Goal: Task Accomplishment & Management: Manage account settings

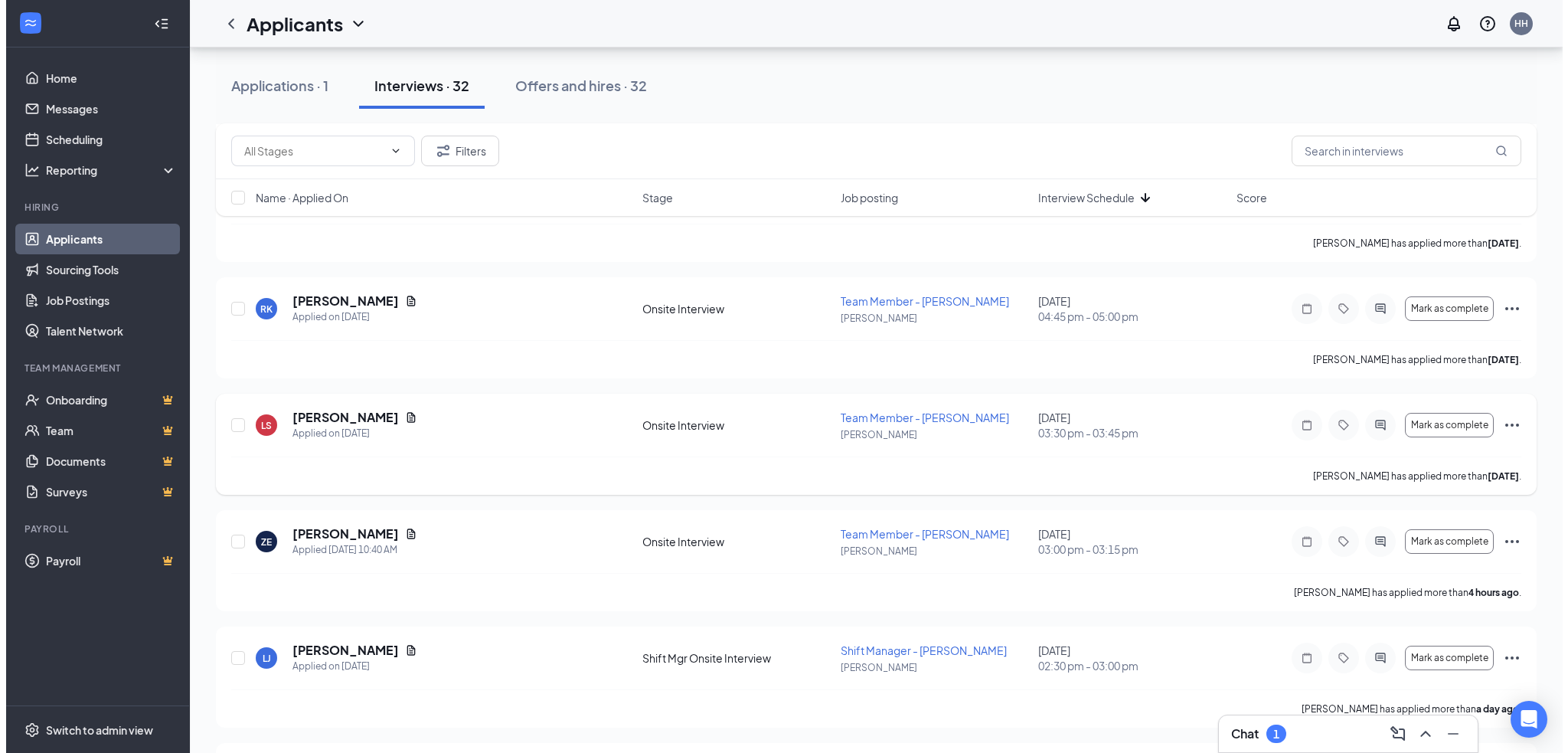
scroll to position [1684, 0]
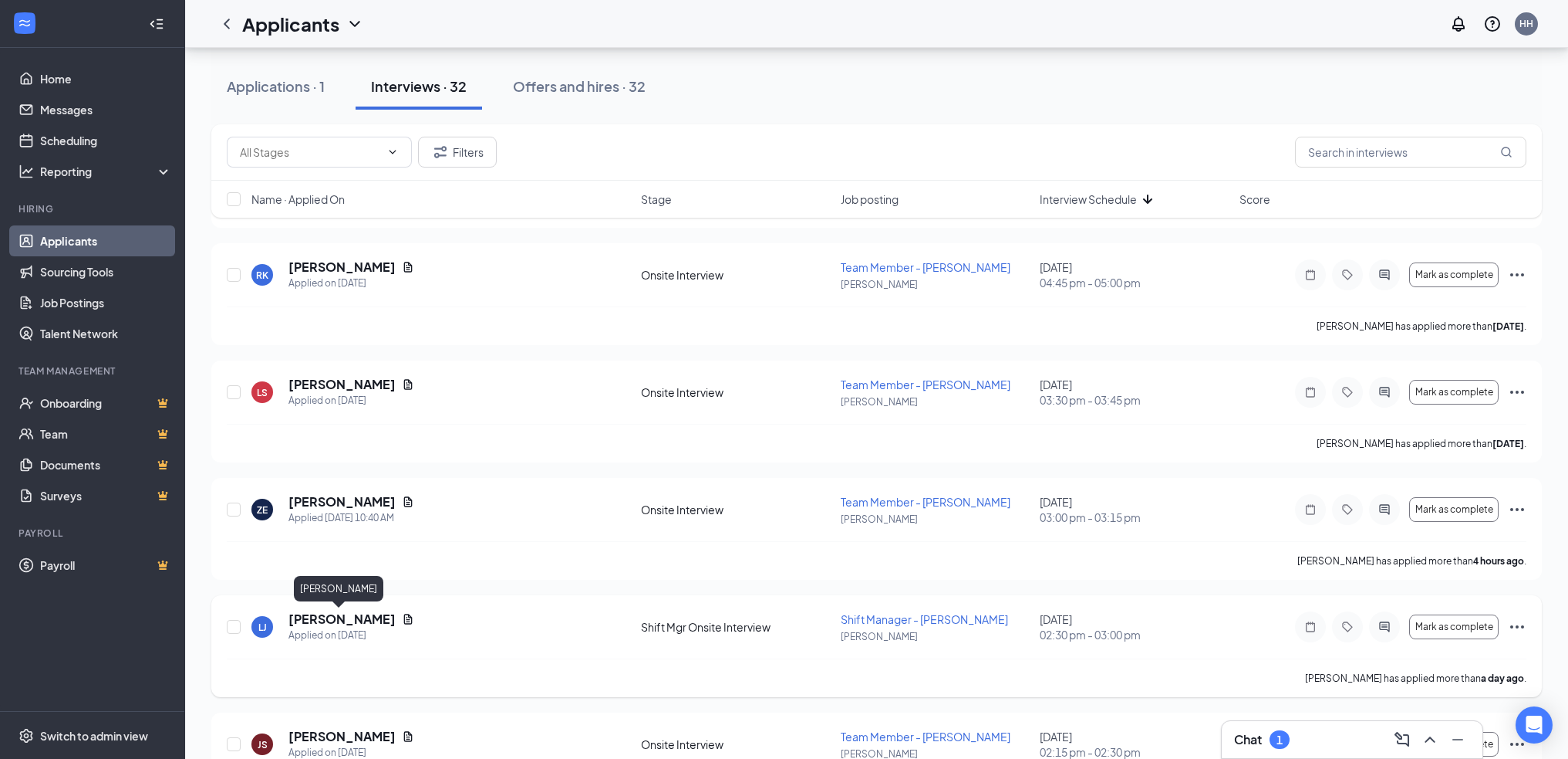
click at [360, 621] on h5 "[PERSON_NAME]" at bounding box center [342, 619] width 107 height 17
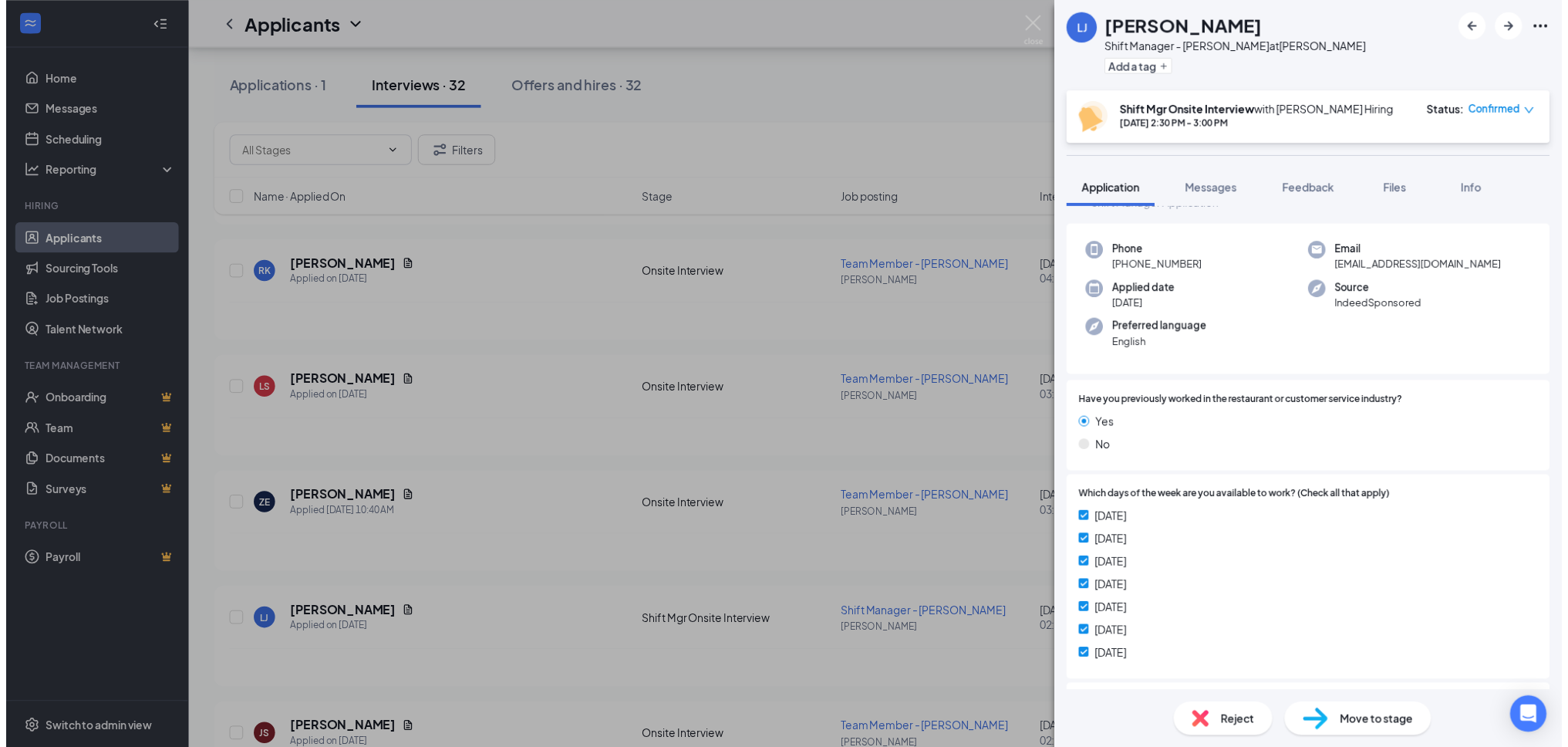
scroll to position [77, 0]
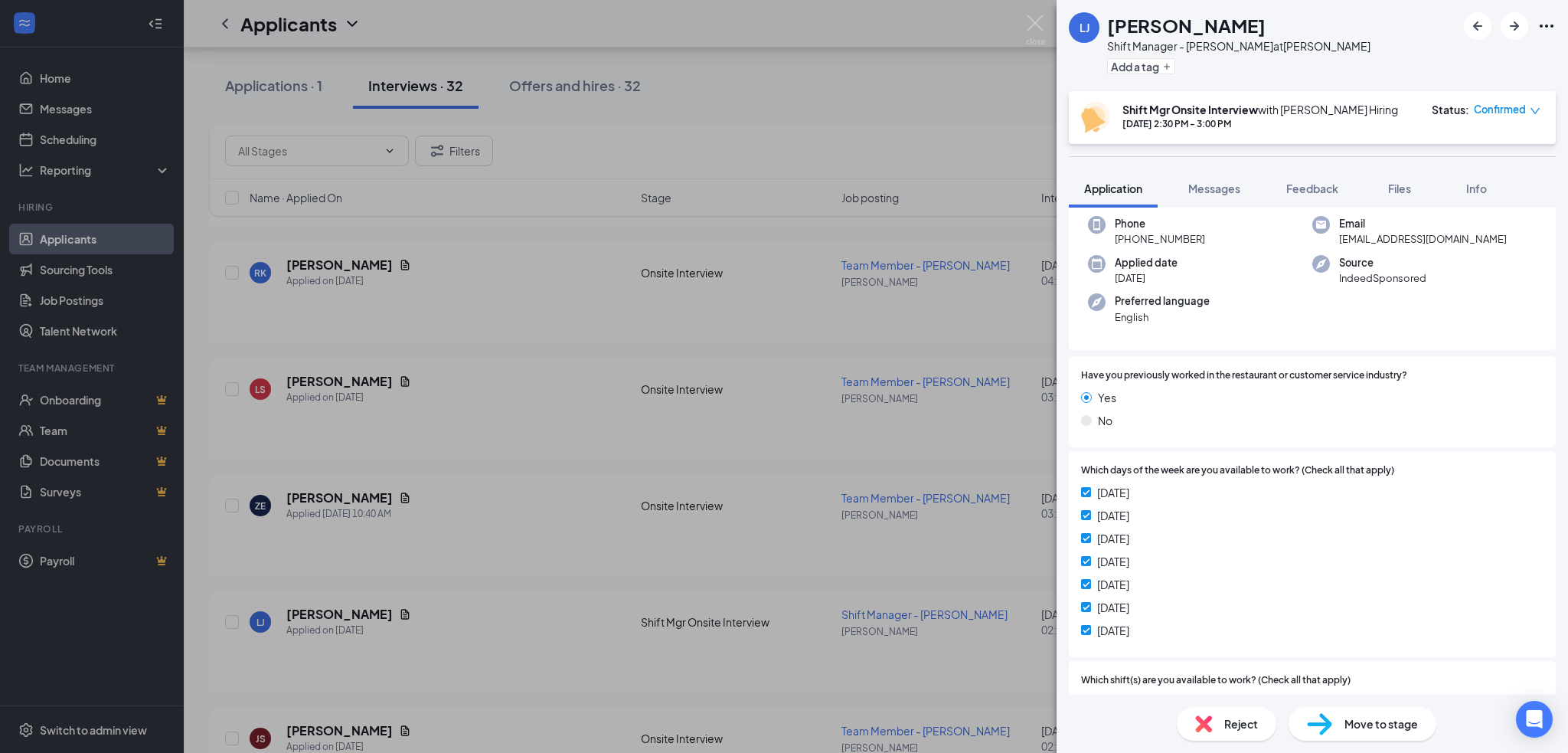
click at [1021, 25] on div "[PERSON_NAME] Shift Manager - [PERSON_NAME] at [PERSON_NAME] Add a tag Shift Mg…" at bounding box center [784, 376] width 1568 height 753
click at [1034, 16] on img at bounding box center [1035, 30] width 19 height 30
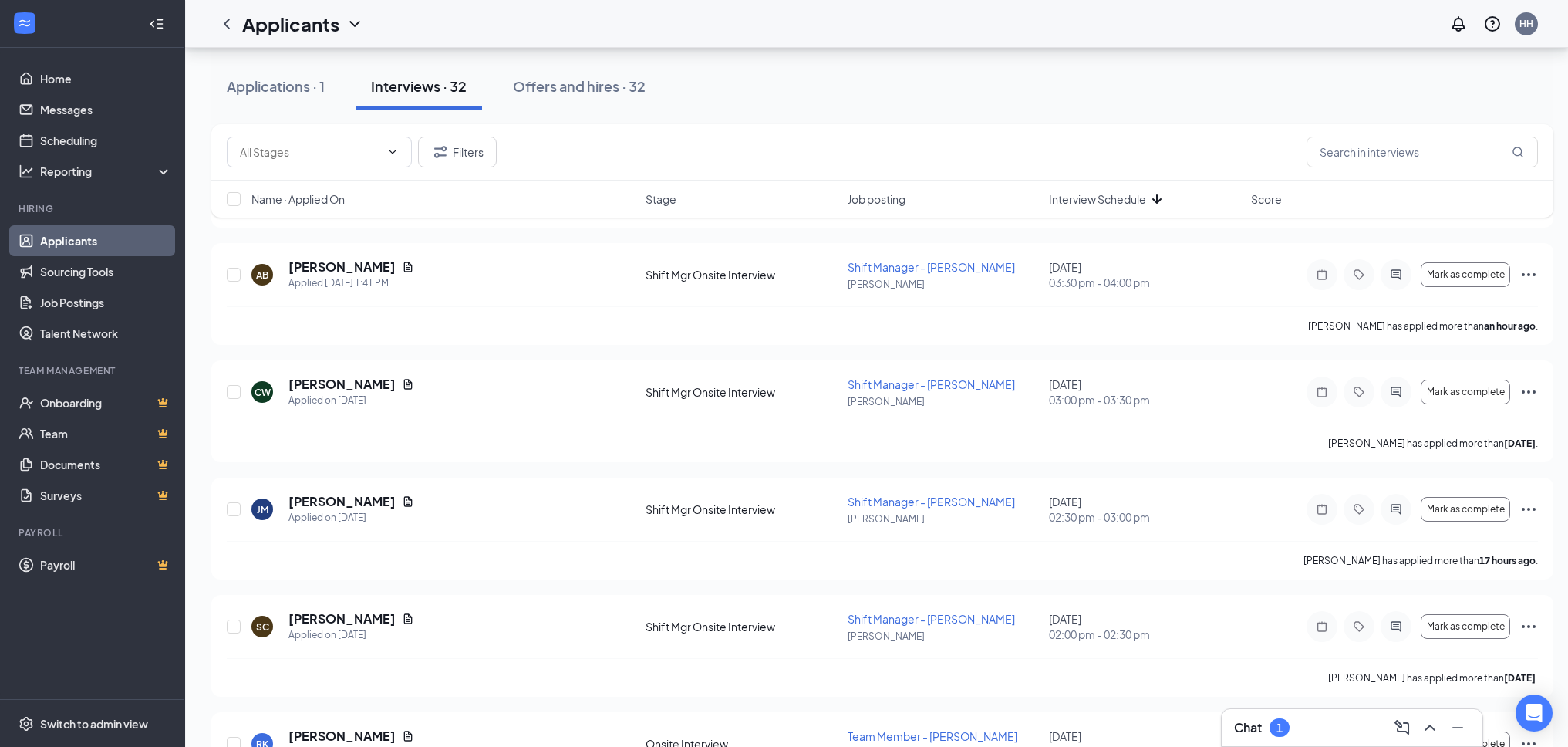
click at [1251, 719] on h3 "Chat" at bounding box center [1248, 727] width 27 height 17
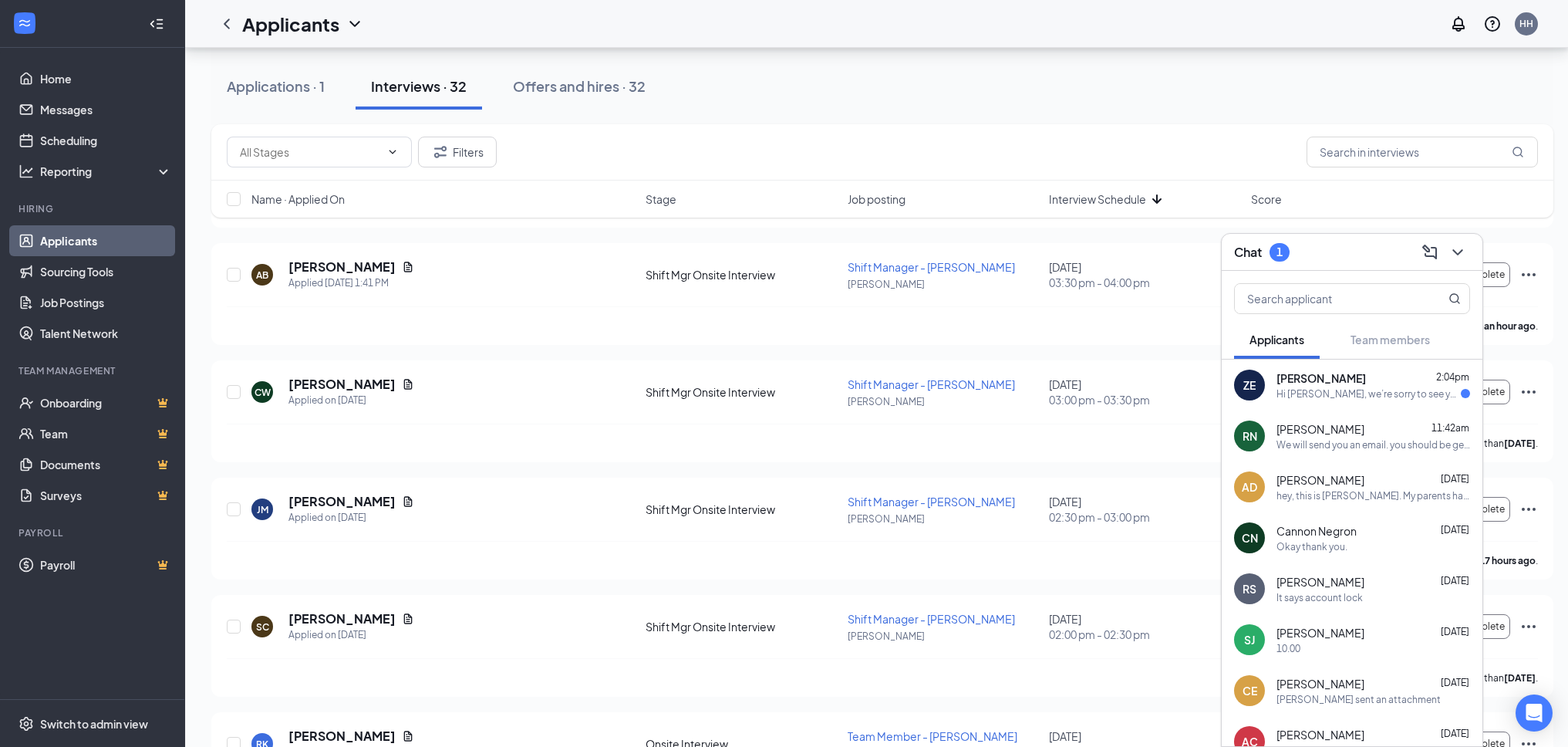
click at [1370, 404] on div "ZE [PERSON_NAME] 2:04pm Hi [PERSON_NAME], we’re sorry to see you go! Your meeti…" at bounding box center [1352, 385] width 261 height 51
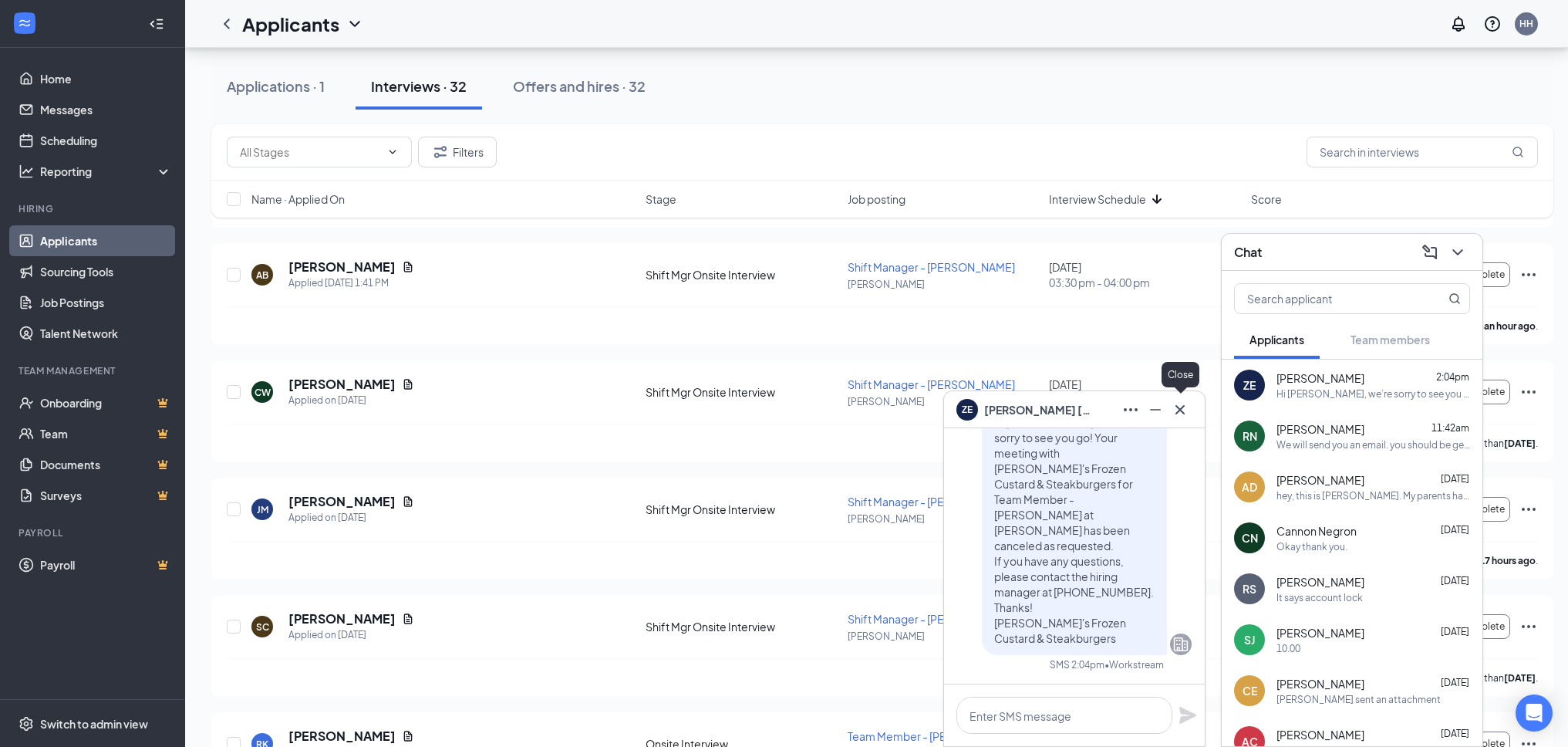
click at [1177, 416] on icon "Cross" at bounding box center [1180, 410] width 19 height 19
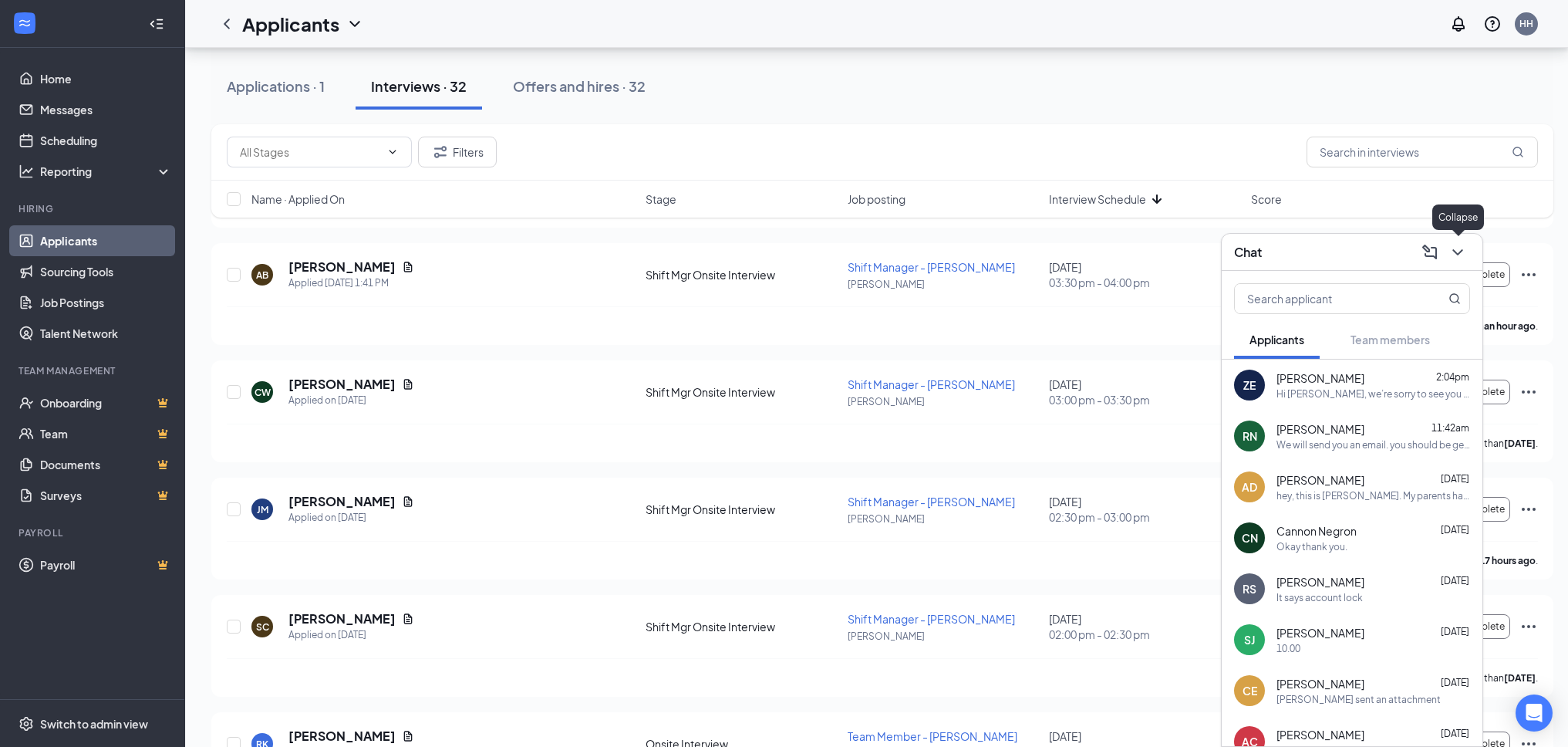
click at [1450, 246] on icon "ChevronDown" at bounding box center [1458, 252] width 19 height 19
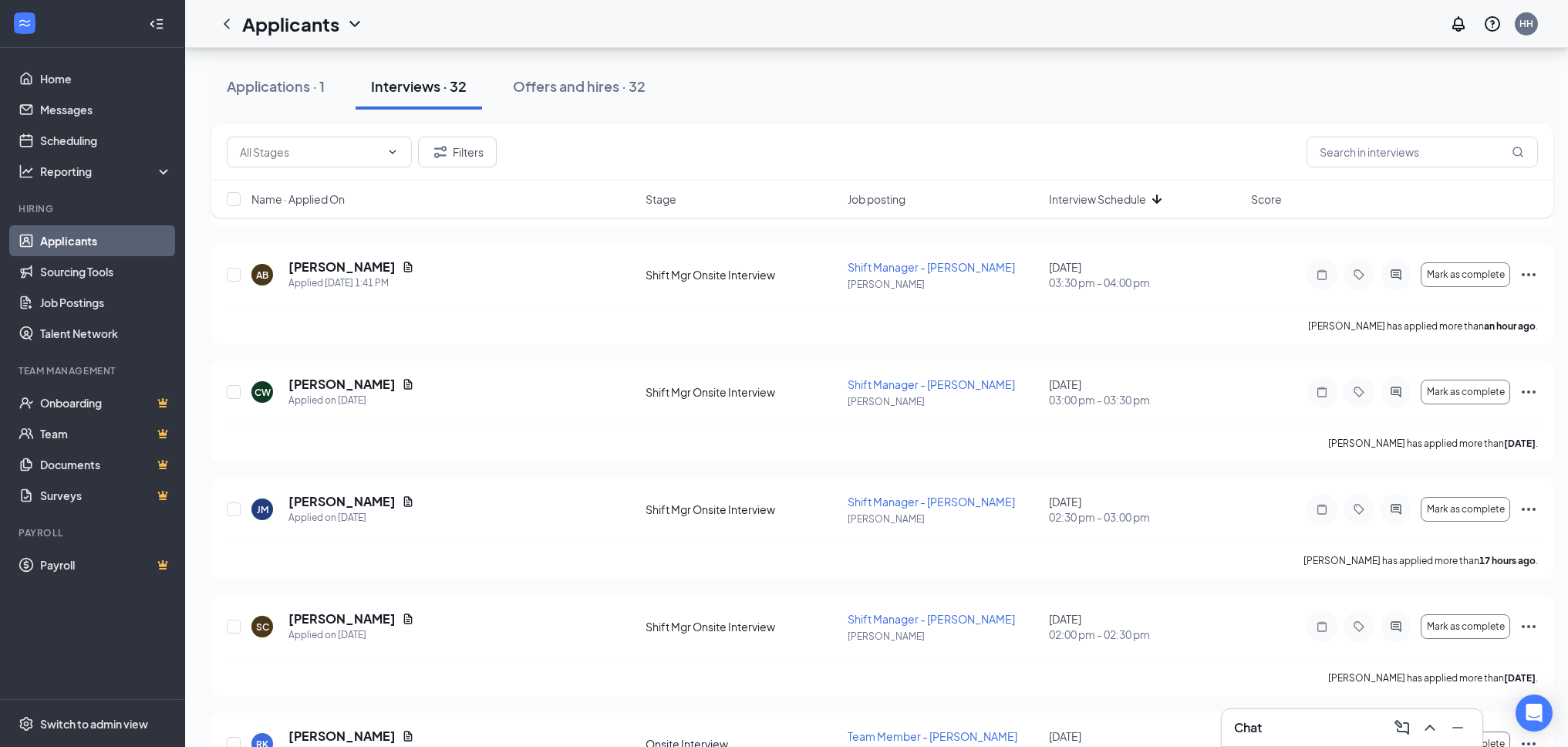
click at [1066, 197] on span "Interview Schedule" at bounding box center [1098, 199] width 97 height 16
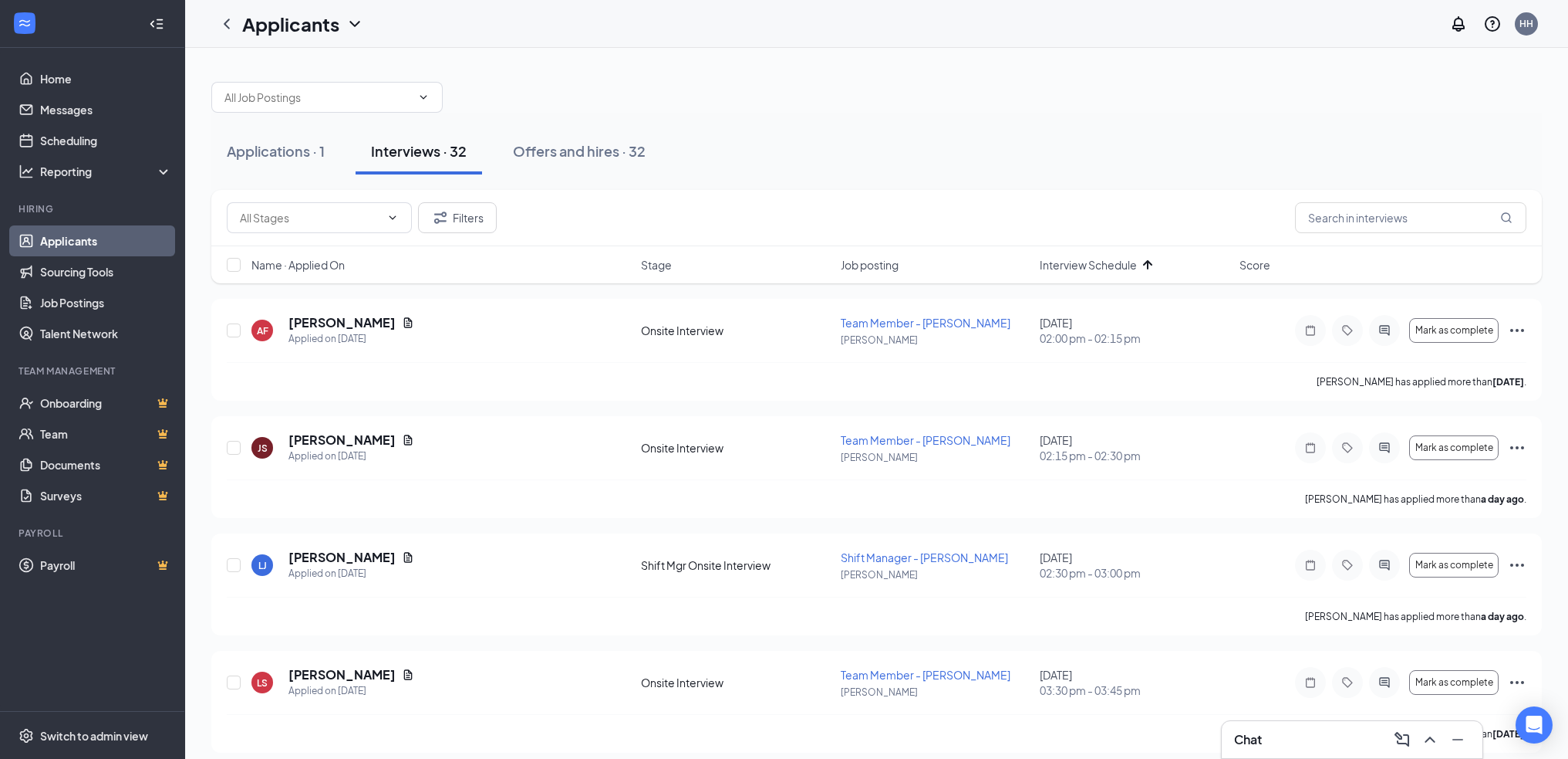
click at [1110, 272] on div "Name · Applied On Stage Job posting Interview Schedule Score" at bounding box center [877, 264] width 1331 height 37
click at [1106, 263] on span "Interview Schedule" at bounding box center [1088, 265] width 97 height 16
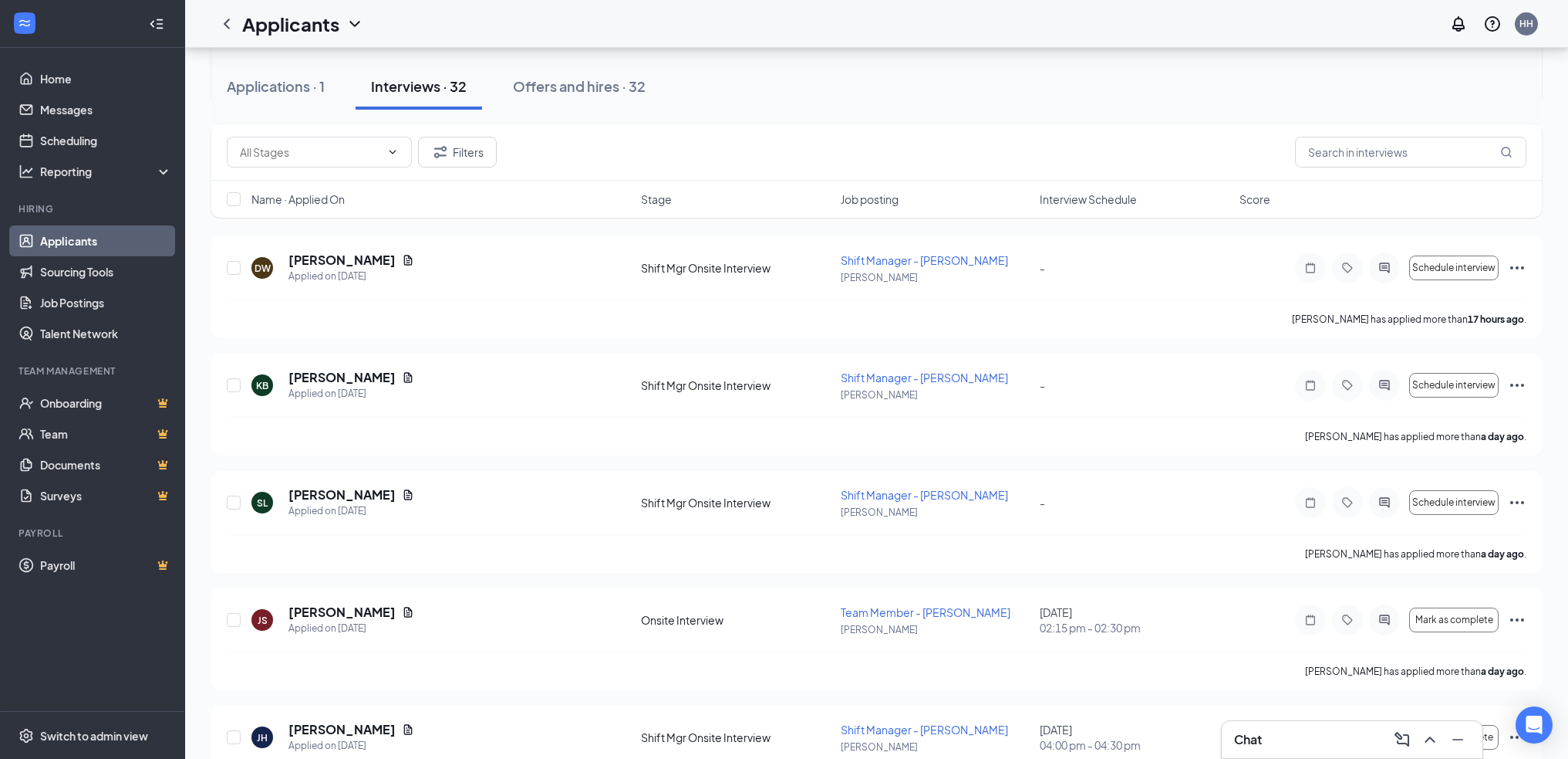
scroll to position [926, 0]
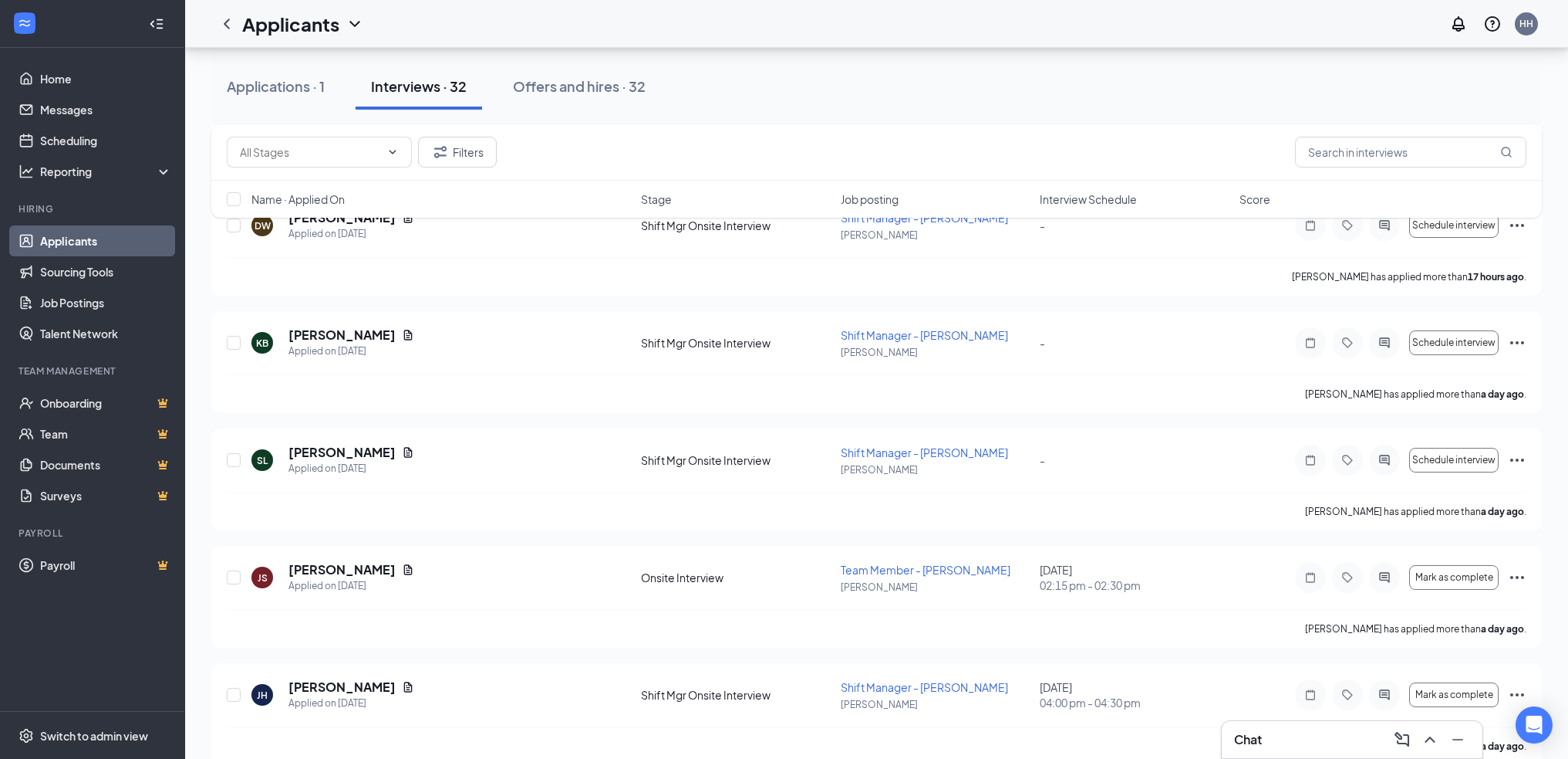
click at [1063, 195] on span "Interview Schedule" at bounding box center [1088, 199] width 97 height 16
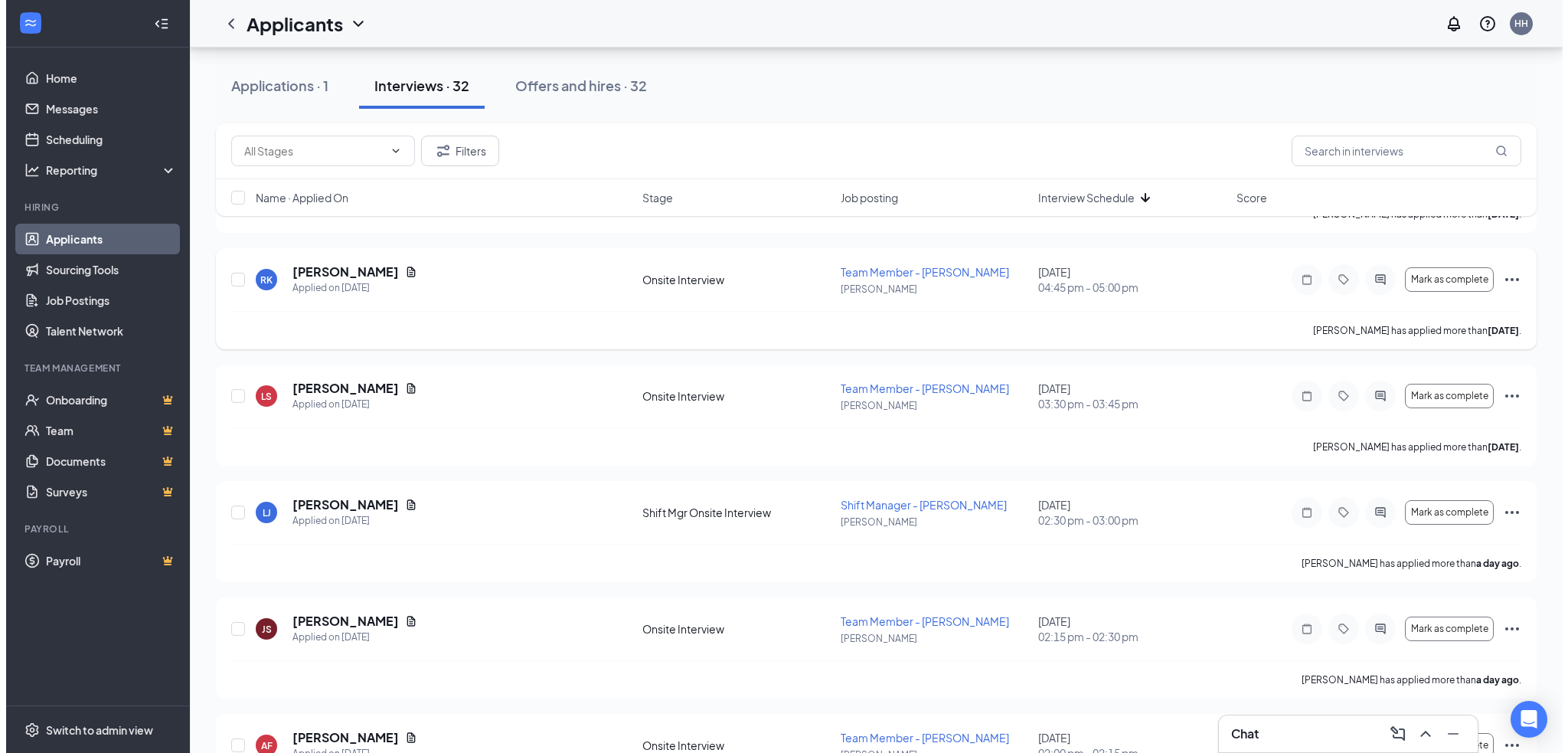
scroll to position [2144, 0]
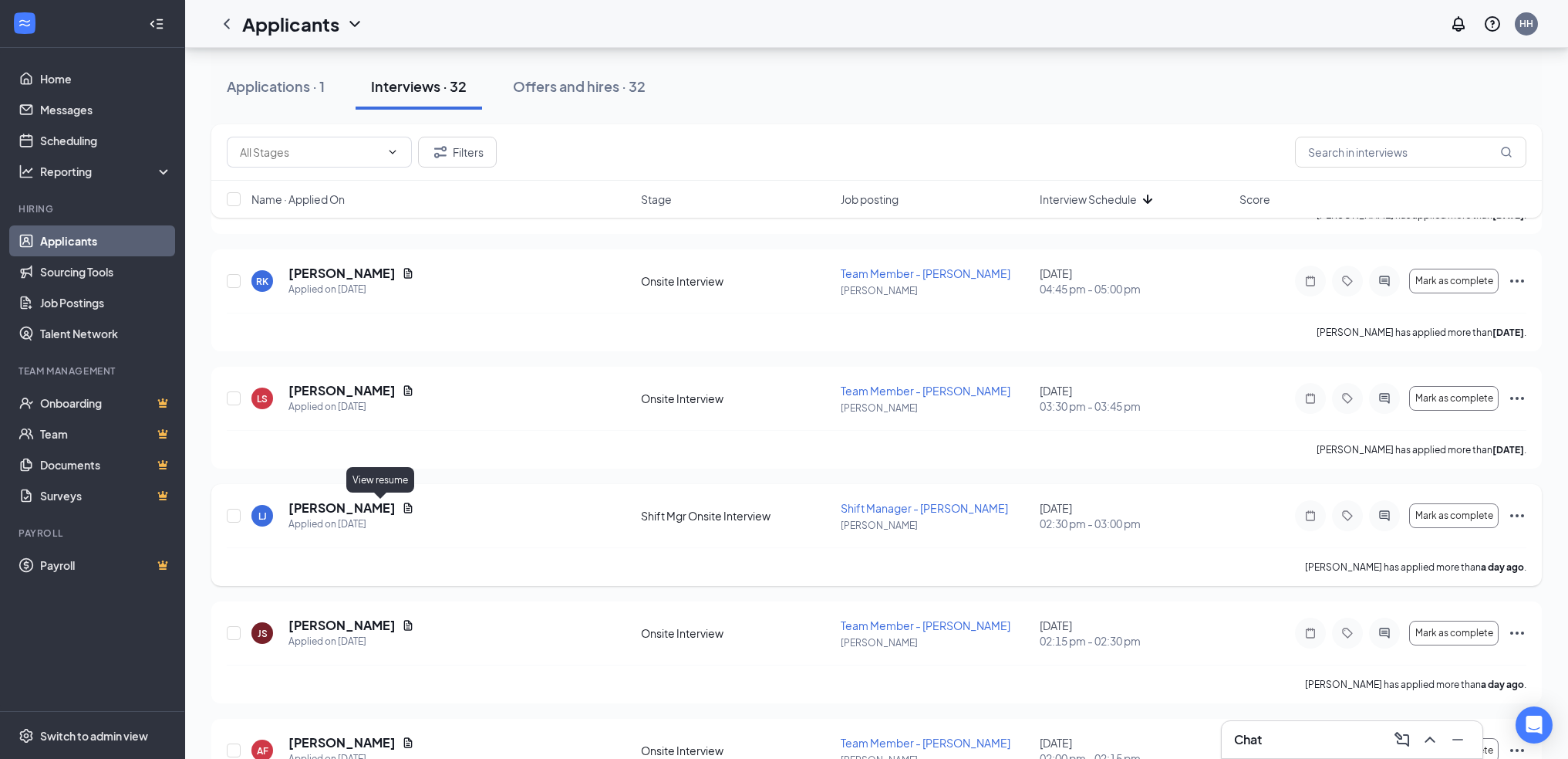
click at [404, 508] on icon "Document" at bounding box center [408, 507] width 9 height 10
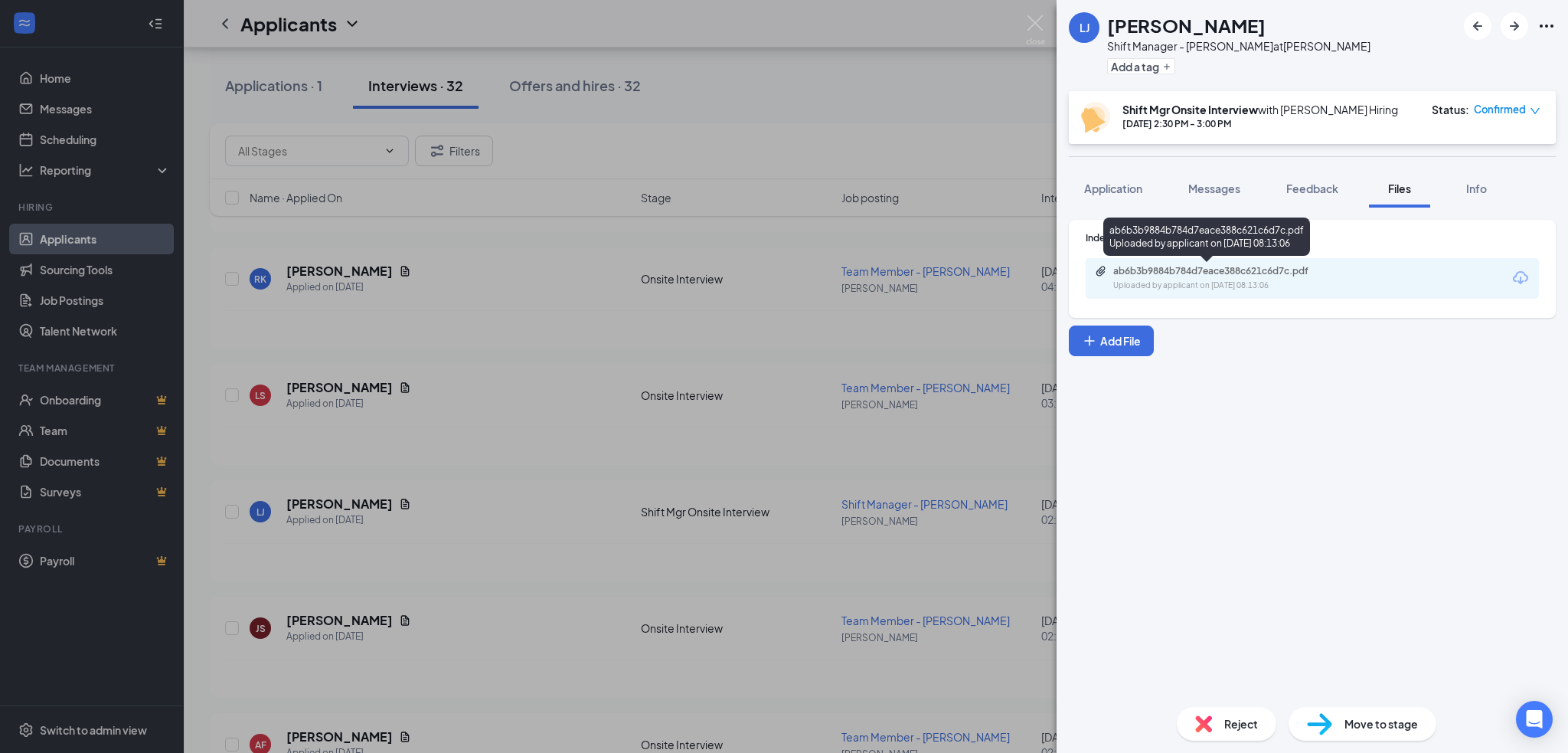
click at [1276, 269] on div "ab6b3b9884b784d7eace388c621c6d7c.pdf" at bounding box center [1220, 271] width 215 height 12
click at [1106, 196] on button "Application" at bounding box center [1113, 188] width 89 height 38
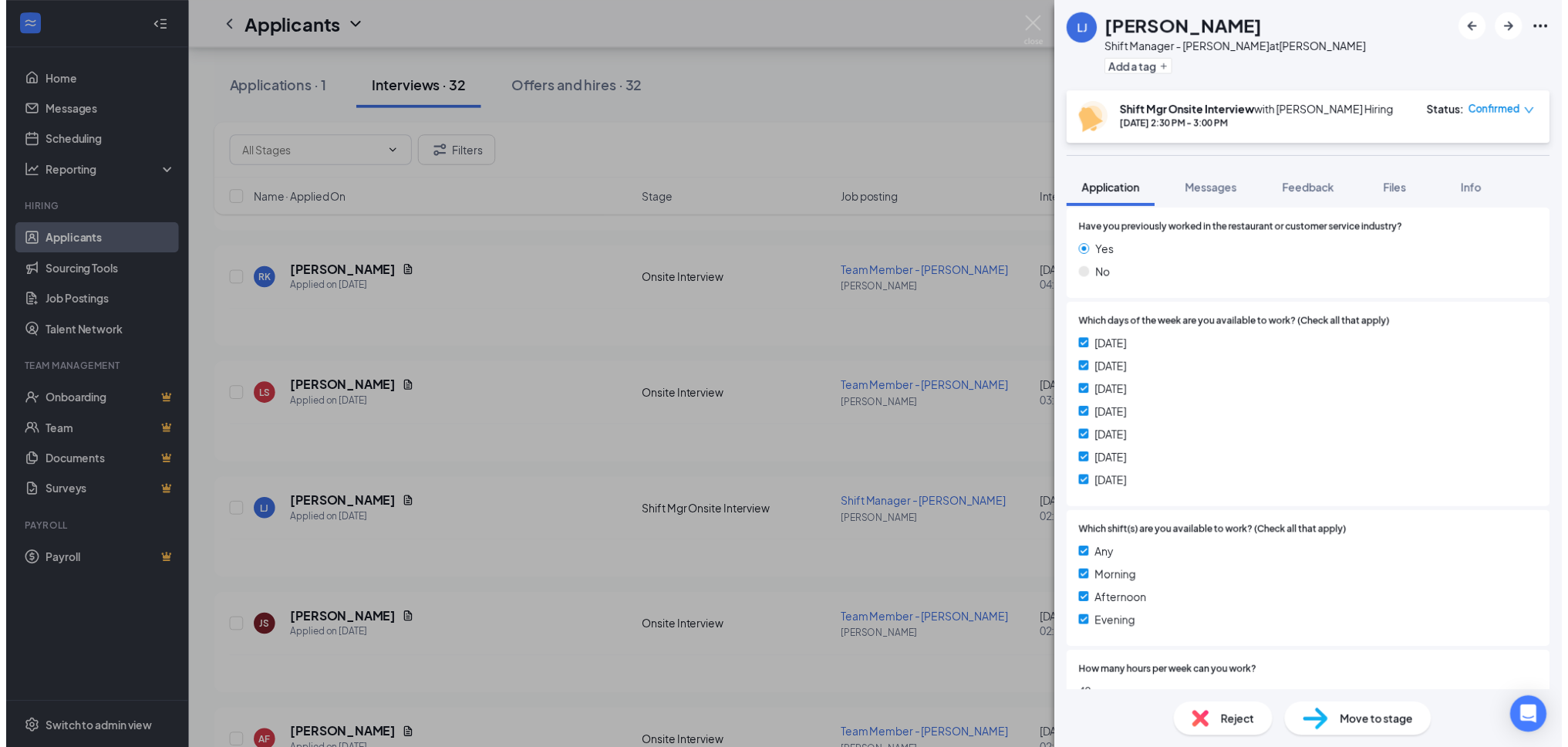
scroll to position [77, 0]
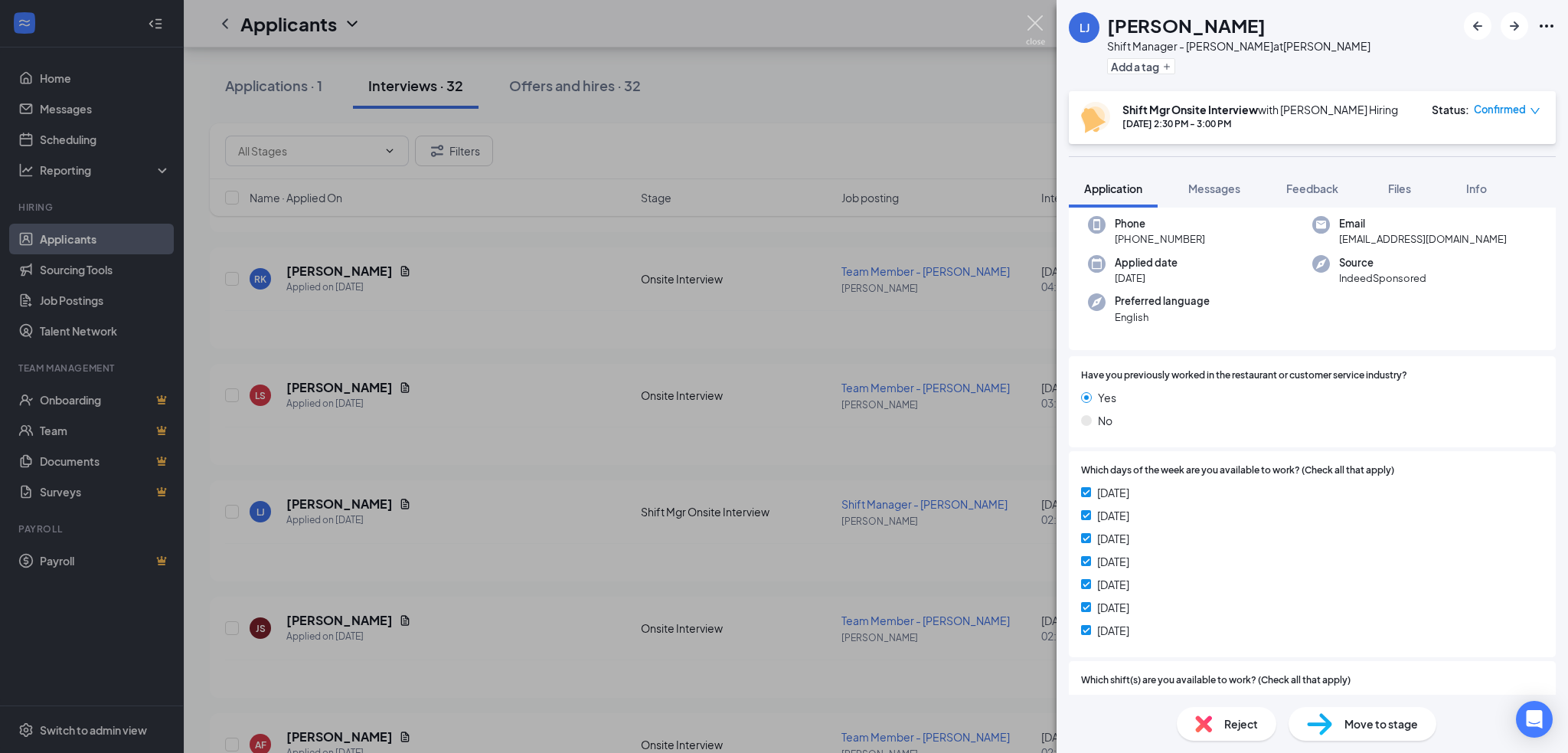
click at [1038, 24] on img at bounding box center [1035, 30] width 19 height 30
